Goal: Transaction & Acquisition: Book appointment/travel/reservation

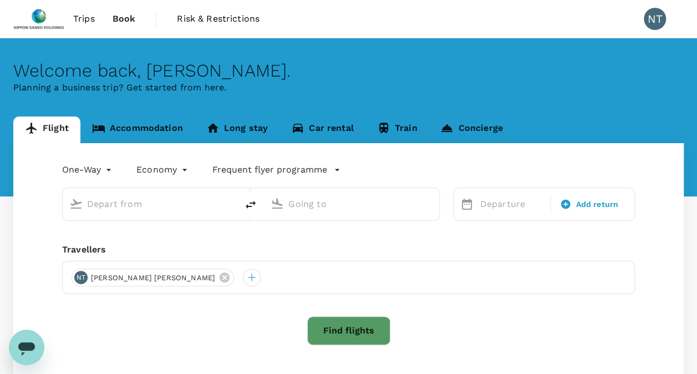
type input "Kuala Lumpur Intl ([GEOGRAPHIC_DATA])"
type input "Tan Son Nhat Intl (SGN)"
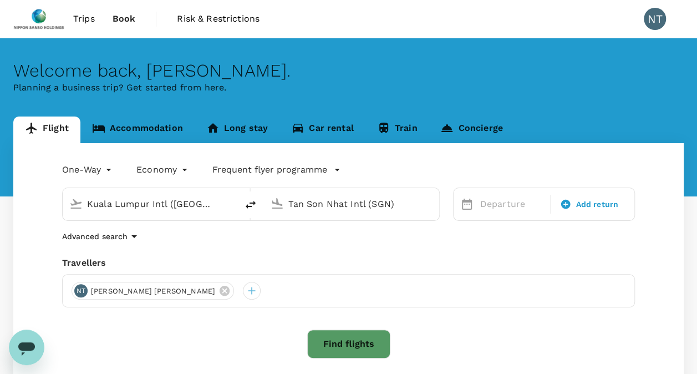
click at [71, 121] on link "Flight" at bounding box center [46, 129] width 67 height 27
click at [40, 138] on link "Flight" at bounding box center [46, 129] width 67 height 27
click at [38, 131] on link "Flight" at bounding box center [46, 129] width 67 height 27
click at [86, 13] on span "Trips" at bounding box center [84, 18] width 22 height 13
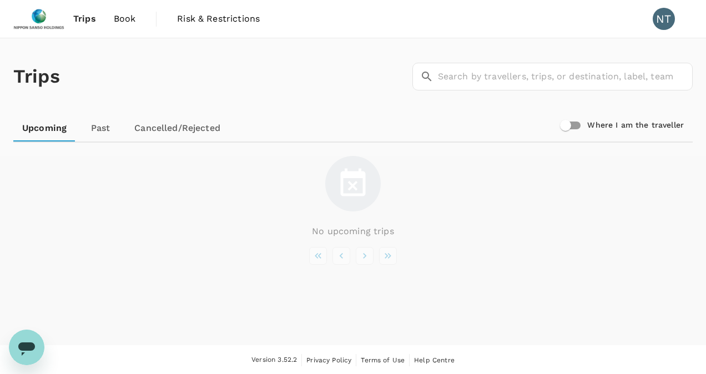
click at [85, 15] on span "Trips" at bounding box center [84, 18] width 23 height 13
click at [39, 124] on link "Upcoming" at bounding box center [44, 128] width 62 height 27
click at [40, 128] on link "Upcoming" at bounding box center [44, 128] width 62 height 27
click at [126, 17] on span "Book" at bounding box center [125, 18] width 22 height 13
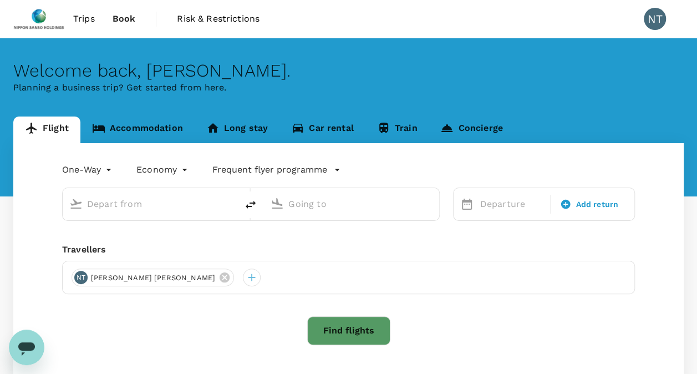
type input "Kuala Lumpur Intl ([GEOGRAPHIC_DATA])"
type input "Tan Son Nhat Intl (SGN)"
type input "Kuala Lumpur Intl ([GEOGRAPHIC_DATA])"
type input "Tan Son Nhat Intl (SGN)"
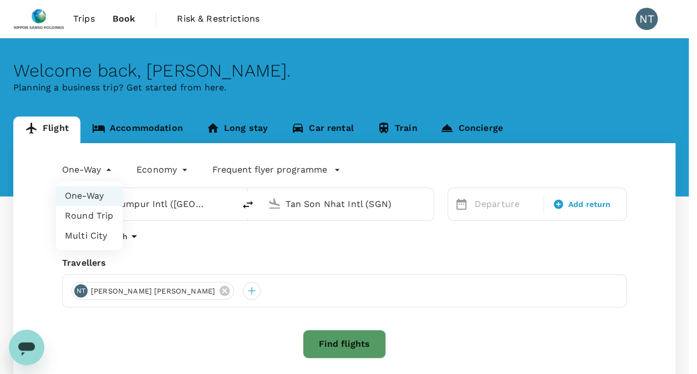
click at [109, 168] on body "Trips Book Risk & Restrictions NT Welcome back , [PERSON_NAME] . Planning a bus…" at bounding box center [348, 234] width 697 height 468
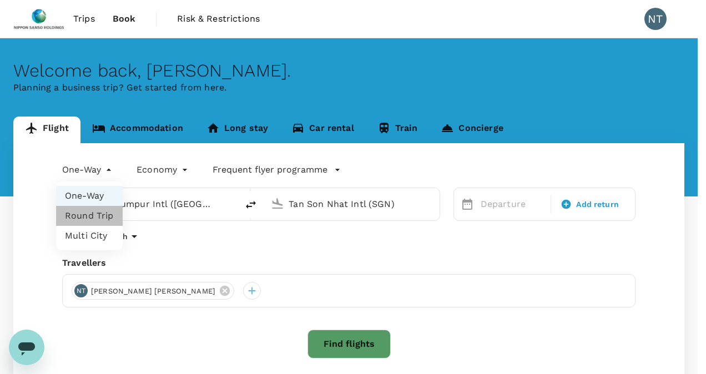
click at [94, 221] on li "Round Trip" at bounding box center [89, 216] width 67 height 20
type input "roundtrip"
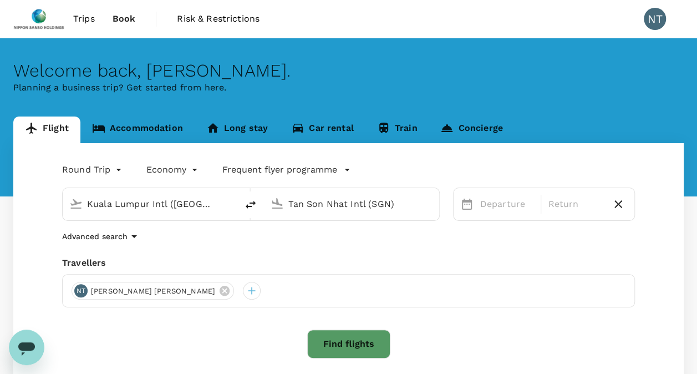
click at [130, 208] on input "Kuala Lumpur Intl ([GEOGRAPHIC_DATA])" at bounding box center [150, 203] width 127 height 17
type input "H"
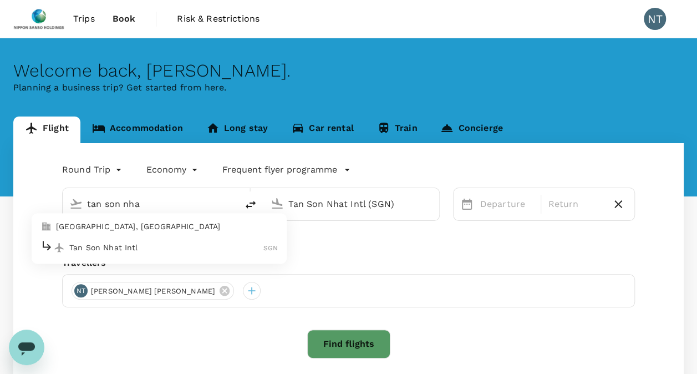
click at [96, 246] on p "Tan Son Nhat Intl" at bounding box center [166, 247] width 194 height 11
type input "Tan Son Nhat Intl (SGN)"
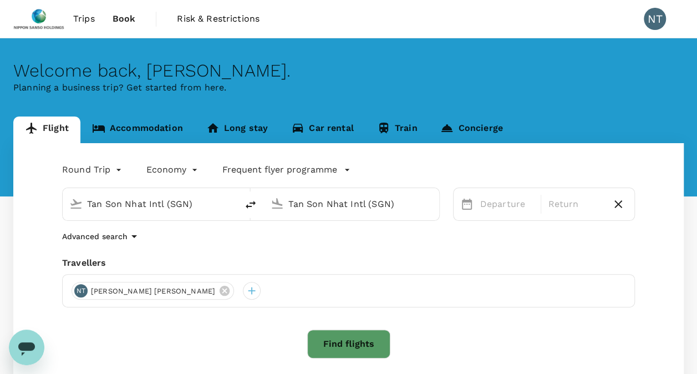
click at [336, 203] on input "Tan Son Nhat Intl (SGN)" at bounding box center [351, 203] width 127 height 17
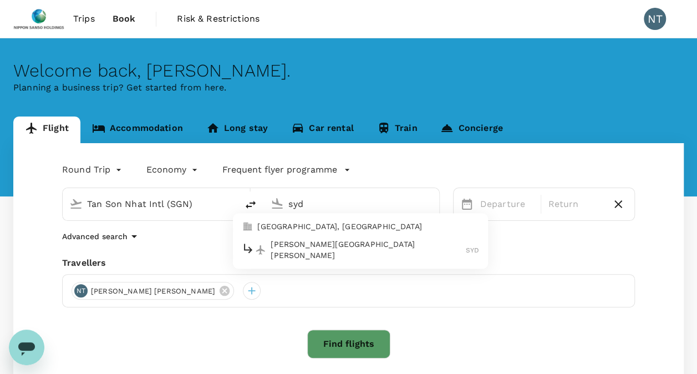
click at [325, 250] on p "[PERSON_NAME][GEOGRAPHIC_DATA][PERSON_NAME]" at bounding box center [368, 250] width 195 height 22
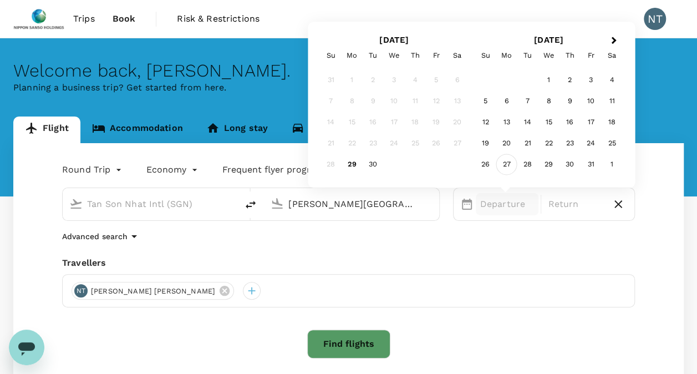
type input "[PERSON_NAME][GEOGRAPHIC_DATA][PERSON_NAME] (SYD)"
click at [508, 168] on div "27" at bounding box center [506, 164] width 21 height 21
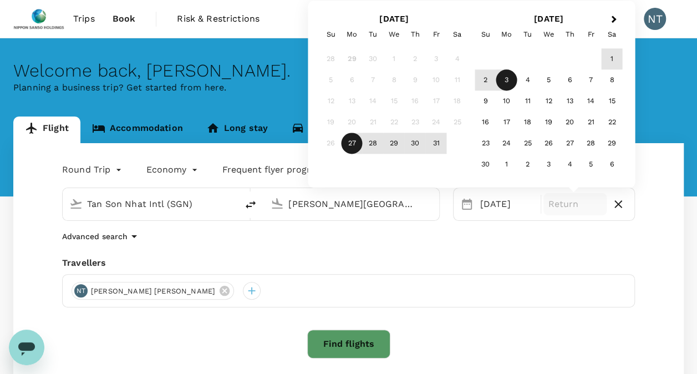
click at [504, 80] on div "3" at bounding box center [506, 80] width 21 height 21
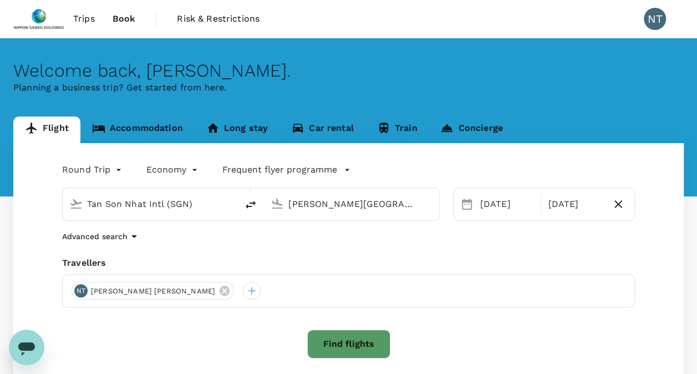
click at [336, 338] on button "Find flights" at bounding box center [348, 344] width 83 height 29
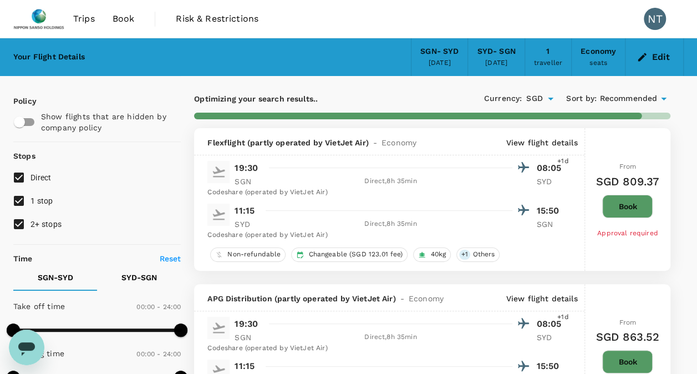
type input "1930"
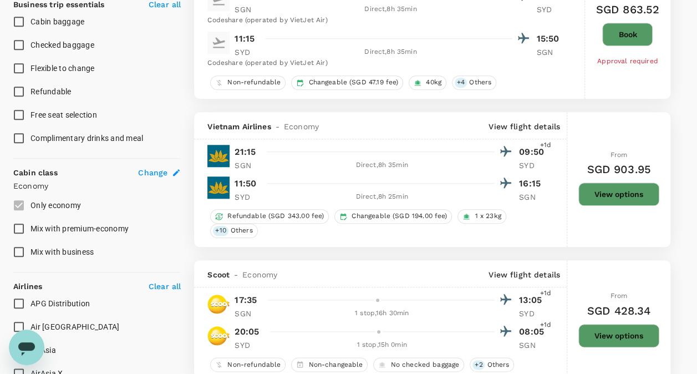
scroll to position [388, 0]
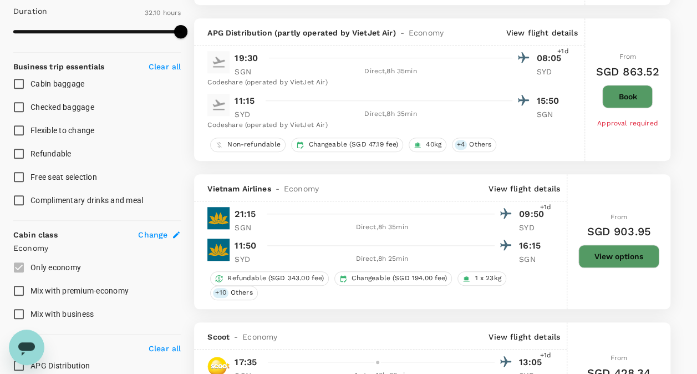
drag, startPoint x: 595, startPoint y: 262, endPoint x: 600, endPoint y: 257, distance: 6.7
click at [596, 261] on button "View options" at bounding box center [619, 256] width 81 height 23
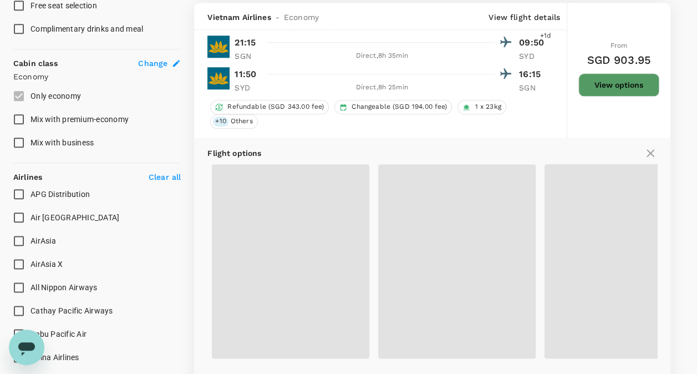
scroll to position [561, 0]
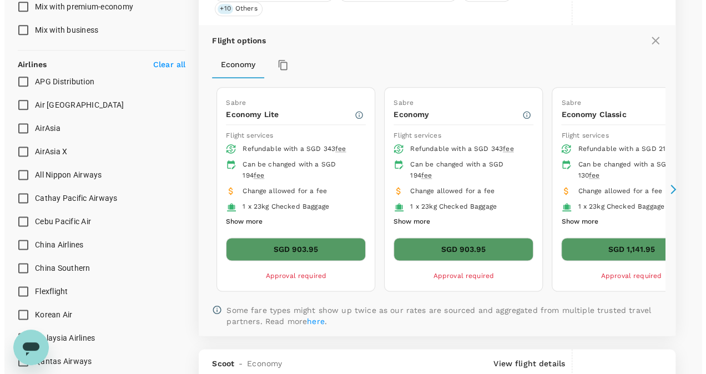
scroll to position [728, 0]
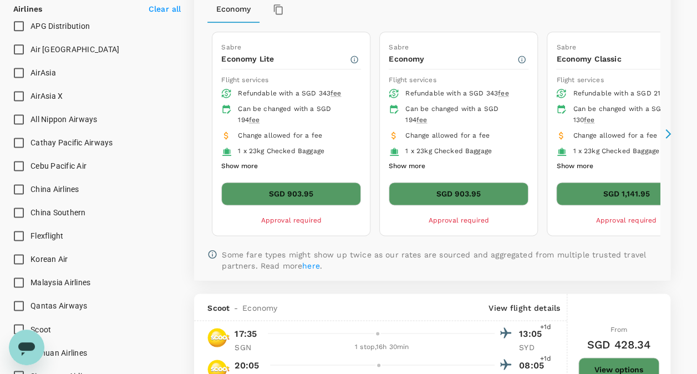
click at [404, 163] on button "Show more" at bounding box center [407, 166] width 37 height 14
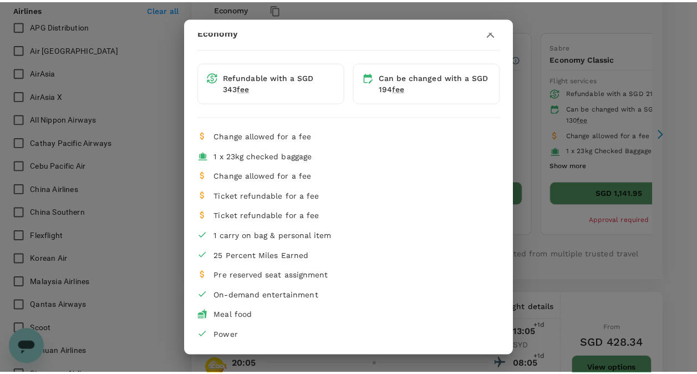
scroll to position [10, 0]
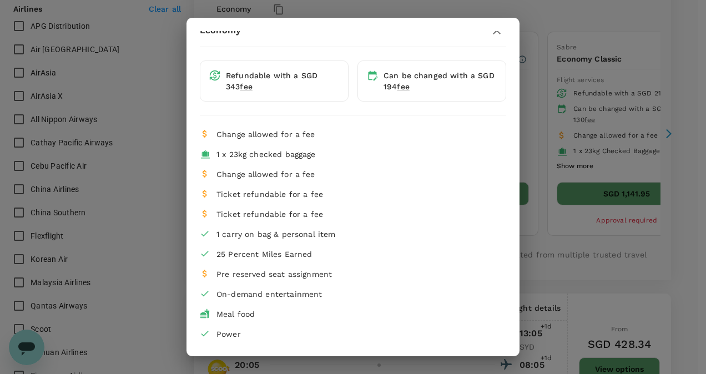
click at [538, 29] on div "Economy Refundable with a SGD 343 fee Can be changed with a SGD 194 fee Change …" at bounding box center [353, 187] width 706 height 374
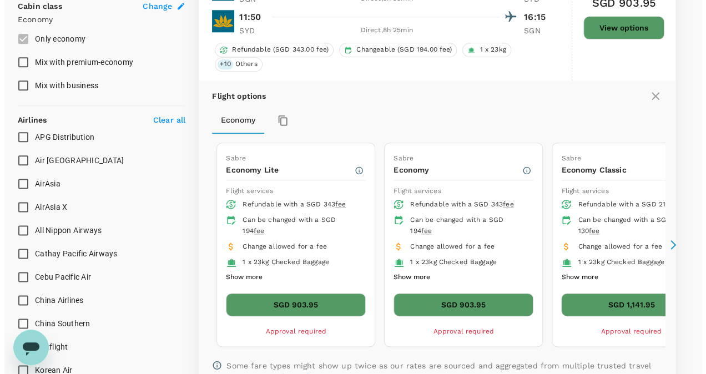
scroll to position [450, 0]
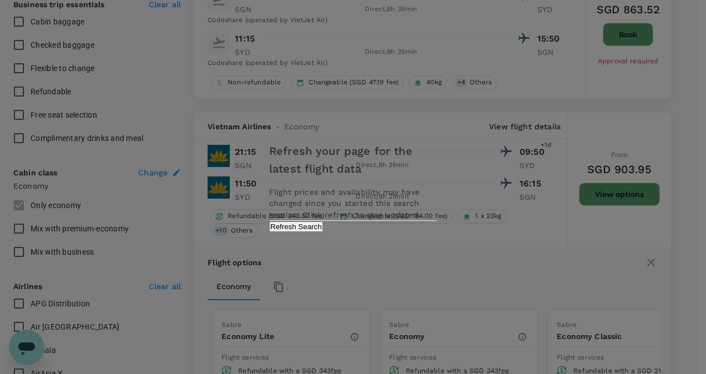
click at [475, 254] on div "Refresh your page for the latest flight data Flight prices and availability may…" at bounding box center [353, 187] width 706 height 374
